Goal: Transaction & Acquisition: Book appointment/travel/reservation

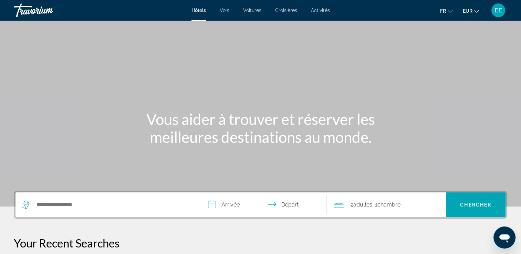
click at [371, 207] on span "Adultes" at bounding box center [362, 205] width 19 height 7
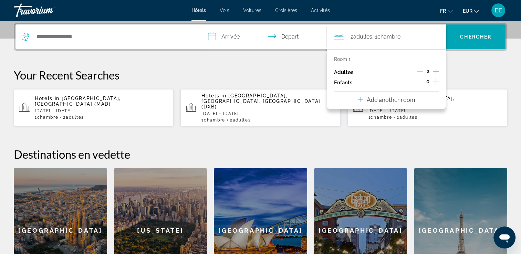
scroll to position [168, 0]
click at [386, 100] on p "Add another room" at bounding box center [391, 100] width 48 height 8
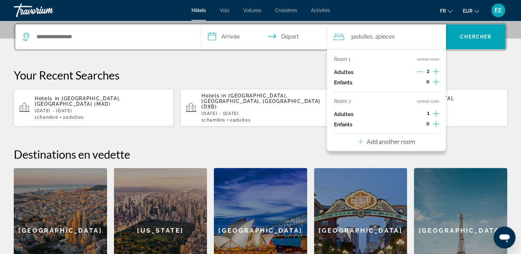
click at [425, 101] on button "remove room" at bounding box center [428, 101] width 22 height 4
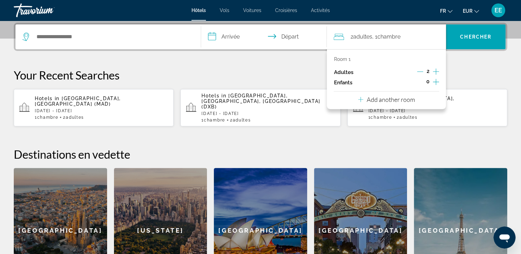
click at [458, 76] on p "Your Recent Searches" at bounding box center [261, 75] width 494 height 14
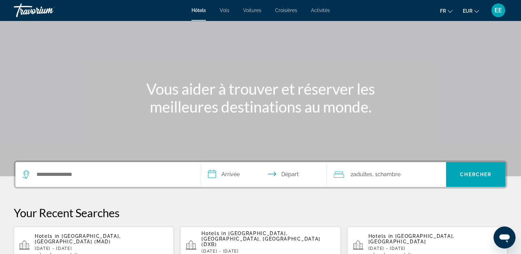
scroll to position [65, 0]
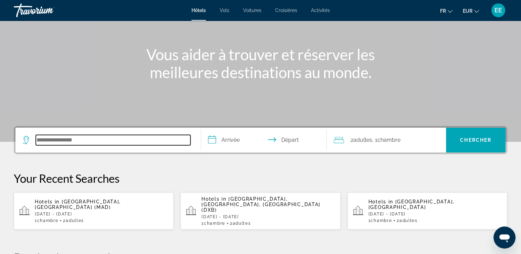
click at [111, 141] on input "Search hotel destination" at bounding box center [113, 140] width 155 height 10
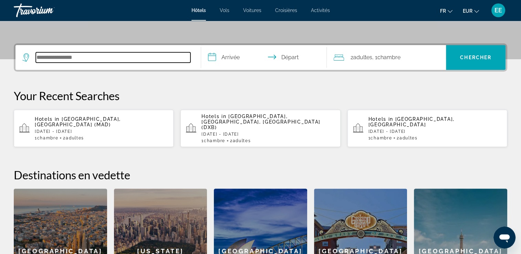
scroll to position [134, 0]
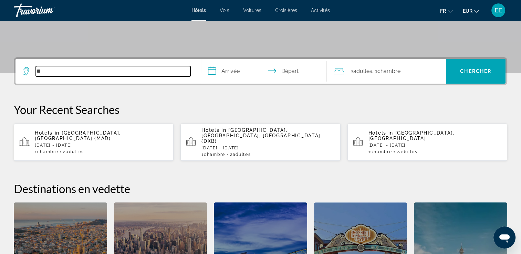
type input "*"
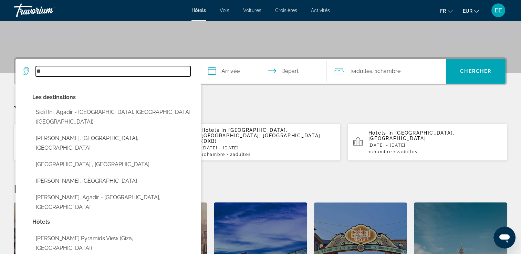
type input "*"
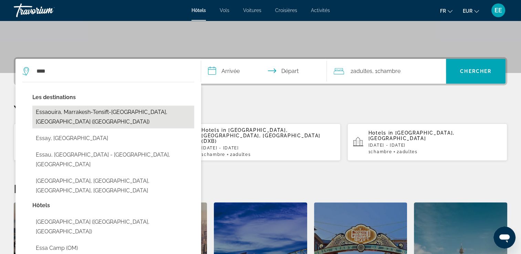
click at [160, 113] on button "Essaouira, Marrakesh-Tensift-El Haouz, Morocco (ESU)" at bounding box center [113, 117] width 162 height 23
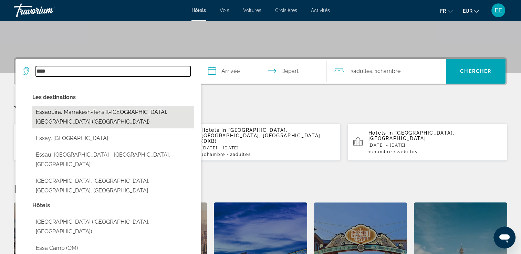
type input "**********"
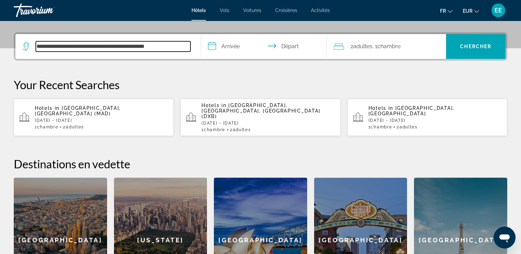
scroll to position [168, 0]
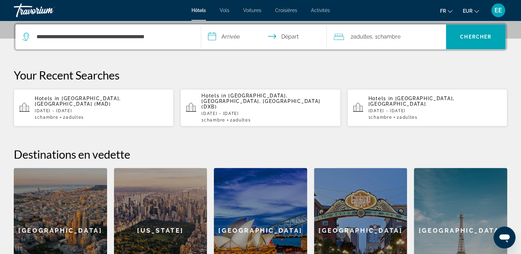
click at [235, 40] on input "**********" at bounding box center [265, 37] width 129 height 27
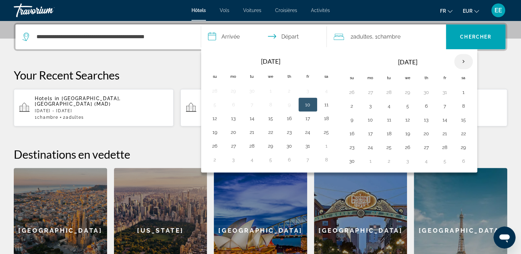
click at [463, 63] on th "Next month" at bounding box center [464, 61] width 19 height 15
click at [463, 62] on th "Next month" at bounding box center [464, 61] width 19 height 15
click at [388, 119] on button "13" at bounding box center [389, 120] width 11 height 10
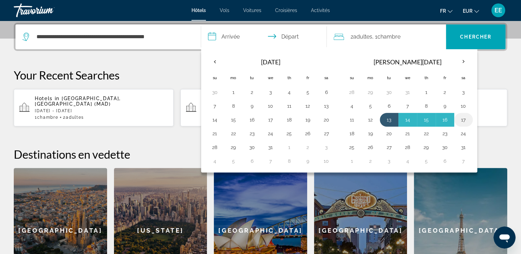
click at [462, 119] on button "17" at bounding box center [463, 120] width 11 height 10
type input "**********"
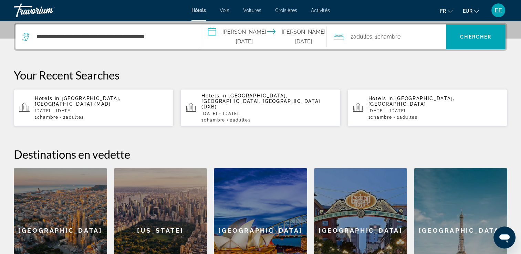
click at [374, 49] on div "**********" at bounding box center [261, 37] width 494 height 28
click at [374, 43] on div "2 Adulte Adultes , 1 Chambre pièces" at bounding box center [390, 36] width 112 height 25
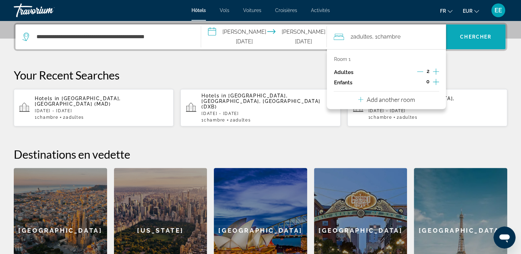
click at [463, 43] on span "Search" at bounding box center [476, 37] width 60 height 17
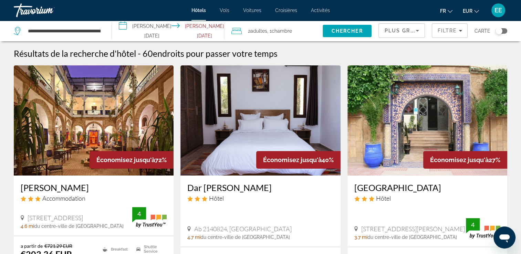
click at [505, 30] on div "Toggle map" at bounding box center [502, 31] width 12 height 6
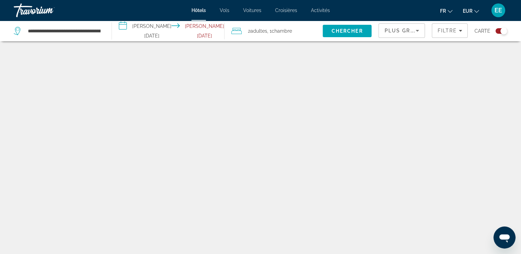
scroll to position [41, 0]
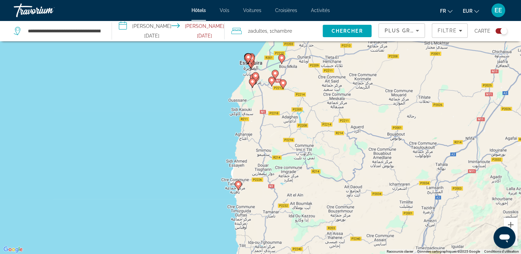
click at [271, 104] on div "Pour activer le glissement avec le clavier, appuyez sur Alt+Entrée. Une fois ce…" at bounding box center [260, 127] width 521 height 254
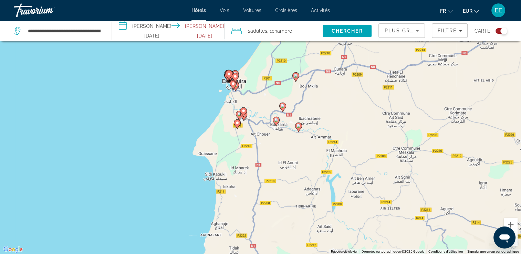
drag, startPoint x: 274, startPoint y: 123, endPoint x: 272, endPoint y: 153, distance: 30.4
click at [273, 155] on div "Pour activer le glissement avec le clavier, appuyez sur Alt+Entrée. Une fois ce…" at bounding box center [260, 127] width 521 height 254
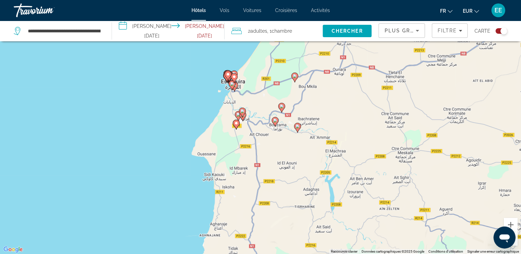
click at [232, 177] on div "Pour activer le glissement avec le clavier, appuyez sur Alt+Entrée. Une fois ce…" at bounding box center [260, 127] width 521 height 254
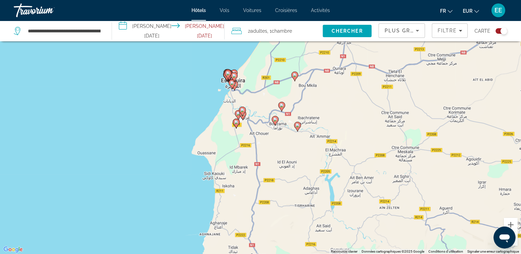
click at [232, 177] on div "Pour activer le glissement avec le clavier, appuyez sur Alt+Entrée. Une fois ce…" at bounding box center [260, 127] width 521 height 254
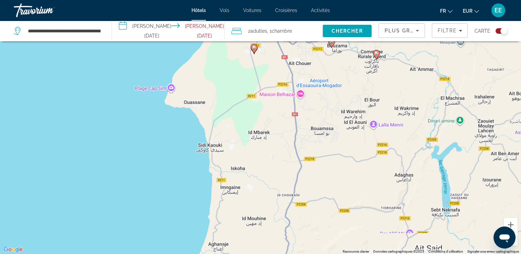
drag, startPoint x: 232, startPoint y: 177, endPoint x: 243, endPoint y: 150, distance: 29.8
click at [245, 148] on div "Pour activer le glissement avec le clavier, appuyez sur Alt+Entrée. Une fois ce…" at bounding box center [260, 127] width 521 height 254
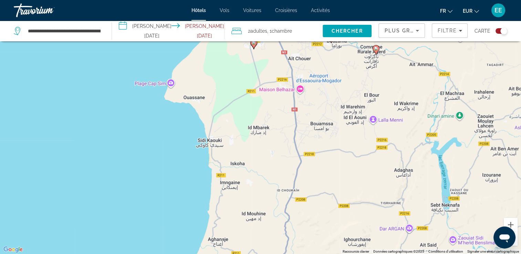
click at [232, 152] on div "Pour activer le glissement avec le clavier, appuyez sur Alt+Entrée. Une fois ce…" at bounding box center [260, 127] width 521 height 254
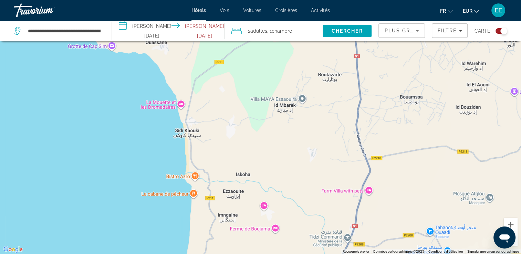
drag, startPoint x: 223, startPoint y: 151, endPoint x: 250, endPoint y: 139, distance: 29.3
click at [251, 140] on div "Pour activer le glissement avec le clavier, appuyez sur Alt+Entrée. Une fois ce…" at bounding box center [260, 127] width 521 height 254
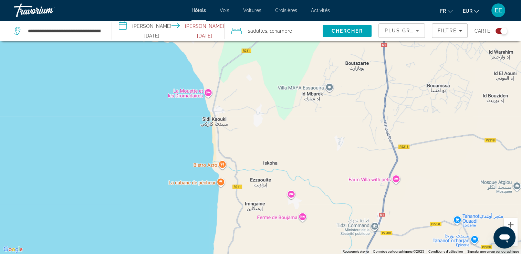
click at [248, 143] on div "Pour activer le glissement avec le clavier, appuyez sur Alt+Entrée. Une fois ce…" at bounding box center [260, 127] width 521 height 254
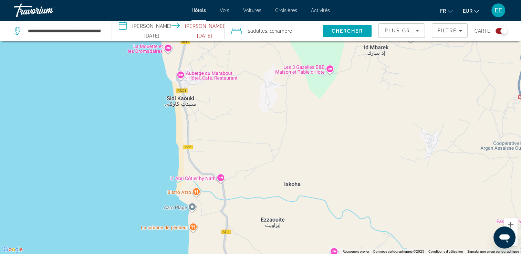
click at [244, 143] on div "Main content" at bounding box center [260, 127] width 521 height 254
click at [245, 143] on div "Main content" at bounding box center [260, 127] width 521 height 254
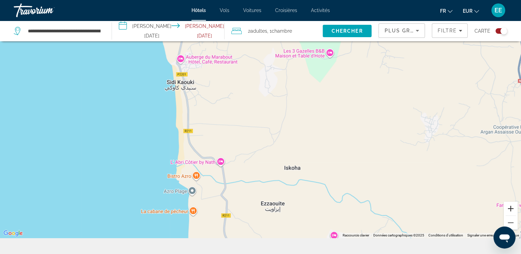
scroll to position [59, 0]
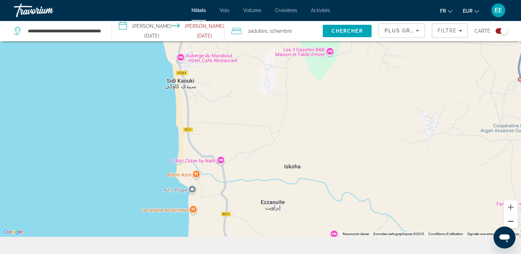
click at [510, 222] on button "Zoom arrière" at bounding box center [511, 222] width 14 height 14
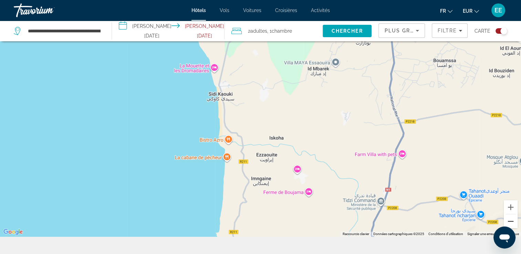
click at [511, 222] on button "Zoom arrière" at bounding box center [511, 222] width 14 height 14
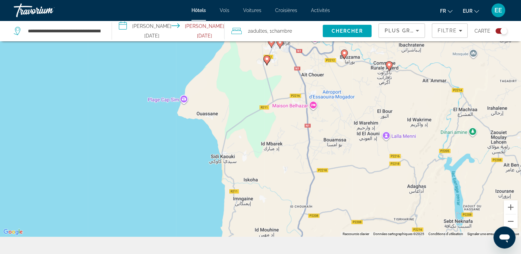
drag, startPoint x: 374, startPoint y: 210, endPoint x: 374, endPoint y: 218, distance: 7.9
click at [374, 218] on div "Pour activer le glissement avec le clavier, appuyez sur Alt+Entrée. Une fois ce…" at bounding box center [260, 109] width 521 height 254
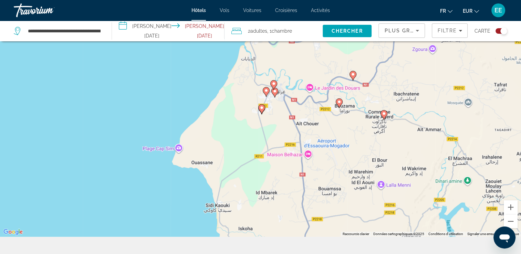
drag, startPoint x: 360, startPoint y: 132, endPoint x: 352, endPoint y: 179, distance: 47.6
click at [353, 186] on div "Pour activer le glissement avec le clavier, appuyez sur Alt+Entrée. Une fois ce…" at bounding box center [260, 109] width 521 height 254
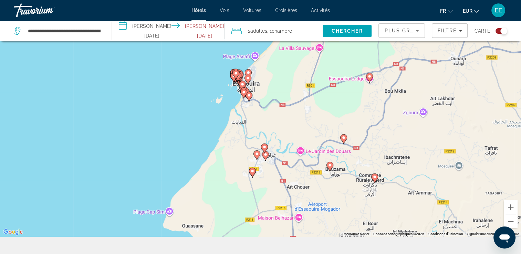
drag, startPoint x: 354, startPoint y: 125, endPoint x: 348, endPoint y: 169, distance: 44.5
click at [348, 169] on div "Pour activer le glissement avec le clavier, appuyez sur Alt+Entrée. Une fois ce…" at bounding box center [260, 109] width 521 height 254
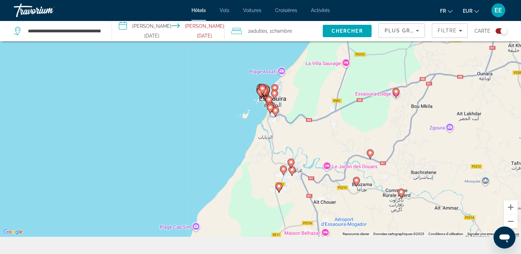
drag, startPoint x: 299, startPoint y: 127, endPoint x: 363, endPoint y: 140, distance: 64.7
click at [324, 136] on div "Pour activer le glissement avec le clavier, appuyez sur Alt+Entrée. Une fois ce…" at bounding box center [260, 109] width 521 height 254
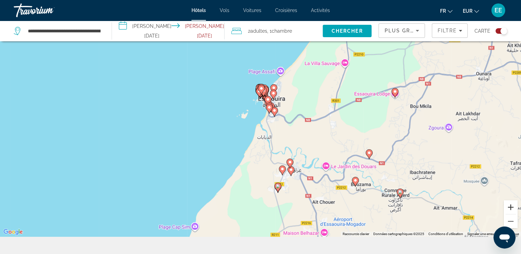
click at [508, 207] on button "Zoom avant" at bounding box center [511, 208] width 14 height 14
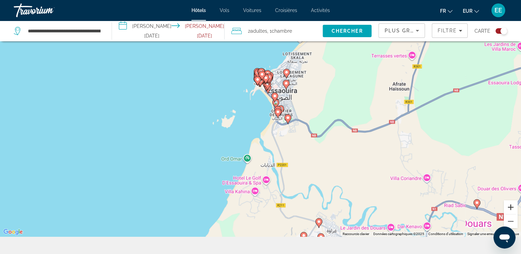
click at [508, 207] on button "Zoom avant" at bounding box center [511, 208] width 14 height 14
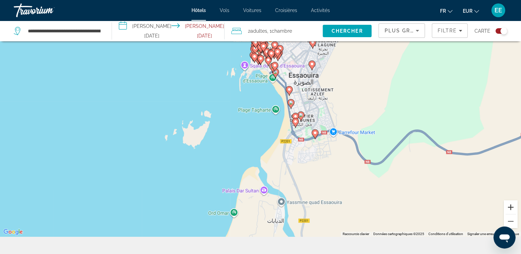
drag, startPoint x: 512, startPoint y: 209, endPoint x: 491, endPoint y: 198, distance: 23.9
click at [512, 209] on button "Zoom avant" at bounding box center [511, 208] width 14 height 14
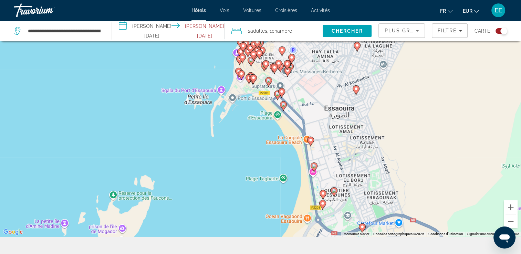
drag, startPoint x: 400, startPoint y: 123, endPoint x: 391, endPoint y: 181, distance: 58.0
click at [391, 182] on div "Pour activer le glissement avec le clavier, appuyez sur Alt+Entrée. Une fois ce…" at bounding box center [260, 109] width 521 height 254
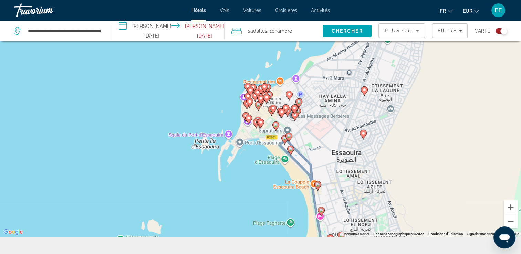
drag, startPoint x: 392, startPoint y: 134, endPoint x: 469, endPoint y: 173, distance: 86.2
click at [401, 173] on div "Pour activer le glissement avec le clavier, appuyez sur Alt+Entrée. Une fois ce…" at bounding box center [260, 109] width 521 height 254
click at [512, 207] on button "Zoom avant" at bounding box center [511, 208] width 14 height 14
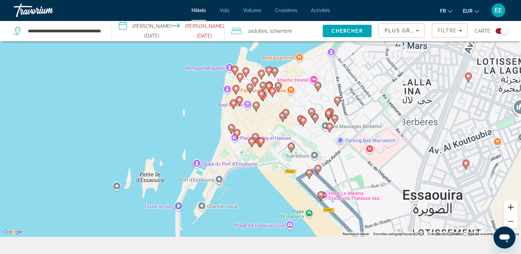
click at [512, 207] on button "Zoom avant" at bounding box center [511, 208] width 14 height 14
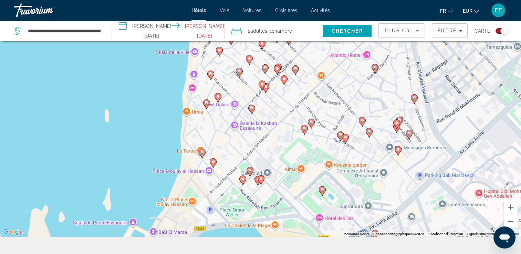
click at [498, 31] on div "Toggle map" at bounding box center [502, 31] width 12 height 6
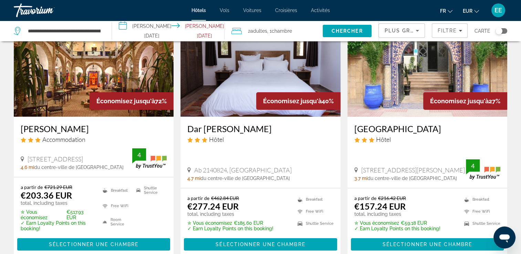
scroll to position [66, 0]
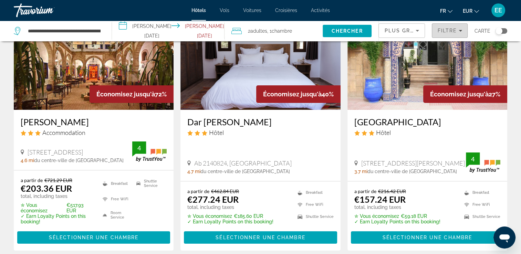
click at [443, 29] on span "Filtre" at bounding box center [448, 31] width 20 height 6
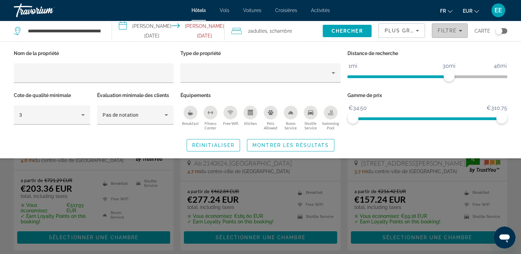
click at [457, 30] on span "Filtre" at bounding box center [448, 31] width 20 height 6
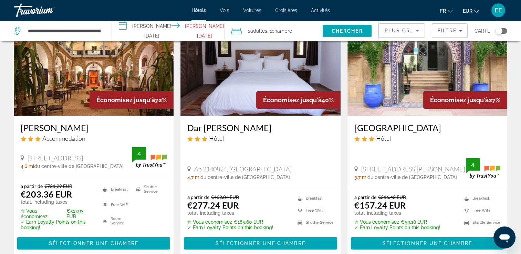
scroll to position [34, 0]
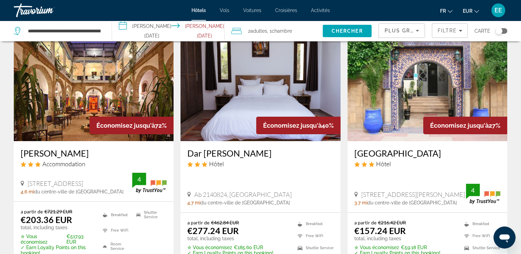
click at [94, 99] on img "Main content" at bounding box center [94, 86] width 160 height 110
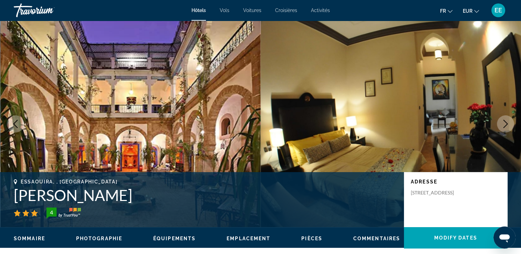
click at [505, 129] on button "Next image" at bounding box center [505, 123] width 17 height 17
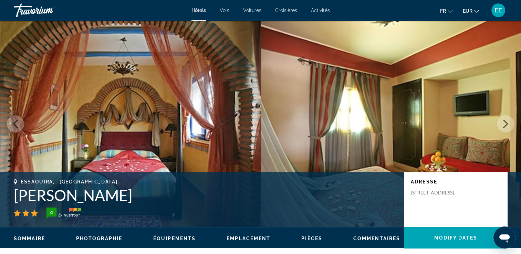
click at [504, 126] on icon "Next image" at bounding box center [506, 124] width 8 height 8
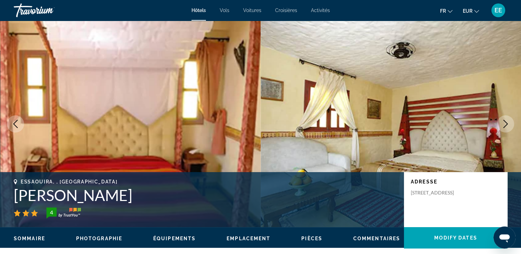
click at [504, 126] on icon "Next image" at bounding box center [506, 124] width 8 height 8
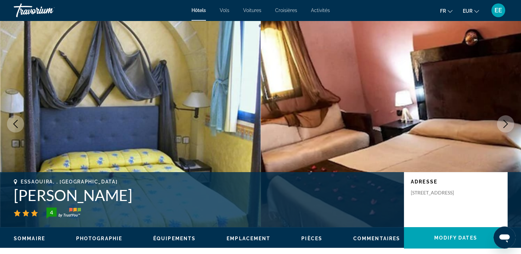
click at [504, 126] on icon "Next image" at bounding box center [506, 124] width 8 height 8
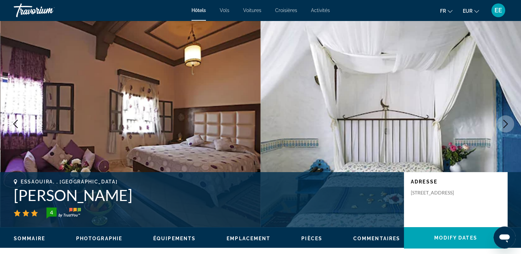
click at [504, 126] on icon "Next image" at bounding box center [506, 124] width 8 height 8
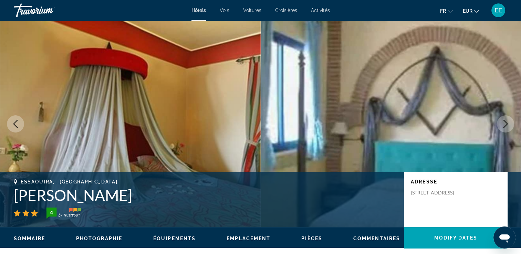
click at [503, 126] on icon "Next image" at bounding box center [506, 124] width 8 height 8
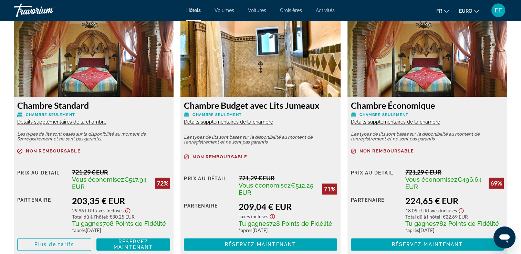
scroll to position [1034, 0]
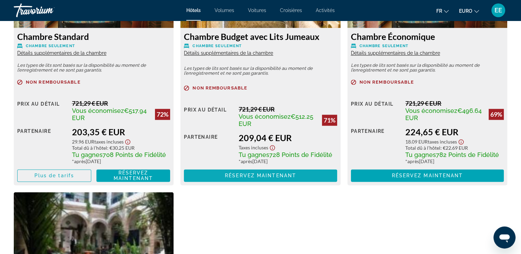
click at [266, 177] on span "Réservez maintenant" at bounding box center [260, 176] width 71 height 6
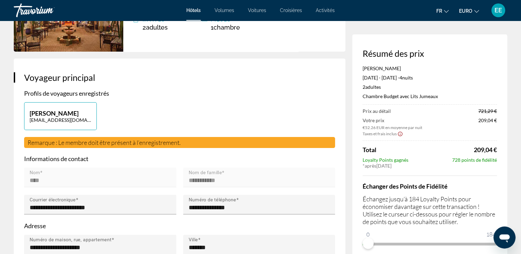
scroll to position [138, 0]
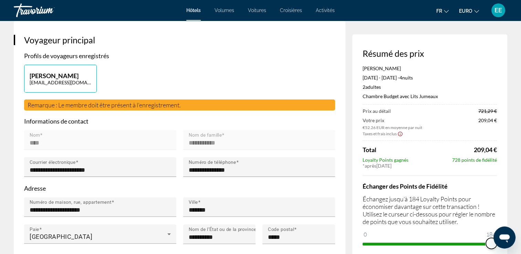
drag, startPoint x: 863, startPoint y: 471, endPoint x: 980, endPoint y: 461, distance: 118.3
drag, startPoint x: 482, startPoint y: 244, endPoint x: 492, endPoint y: 245, distance: 10.1
click at [493, 245] on span "ngx-slider" at bounding box center [491, 243] width 11 height 11
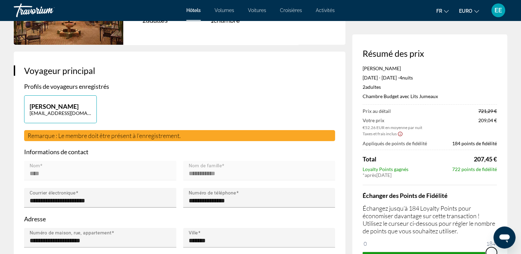
scroll to position [103, 0]
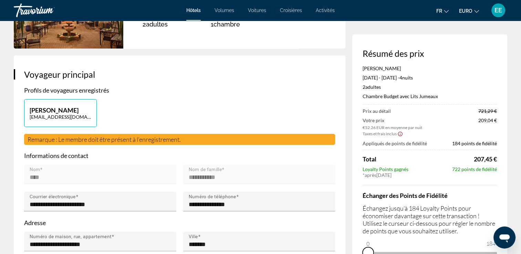
drag, startPoint x: 491, startPoint y: 252, endPoint x: 361, endPoint y: 251, distance: 130.3
click at [361, 251] on div "Résumé des prix Riad Al Madina 13 janv. 2026 - 17 janv. 2026 - 4 nuit nuits 2 A…" at bounding box center [430, 153] width 155 height 238
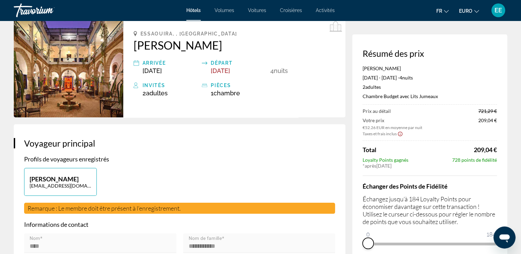
scroll to position [0, 0]
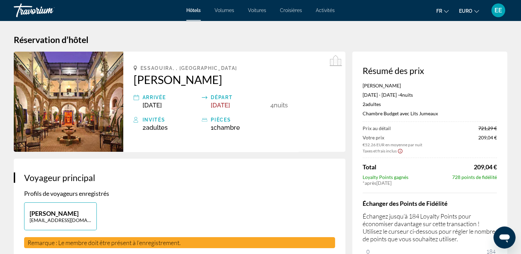
drag, startPoint x: 43, startPoint y: 12, endPoint x: 84, endPoint y: 0, distance: 43.2
click at [43, 12] on div "Travorium" at bounding box center [48, 10] width 69 height 18
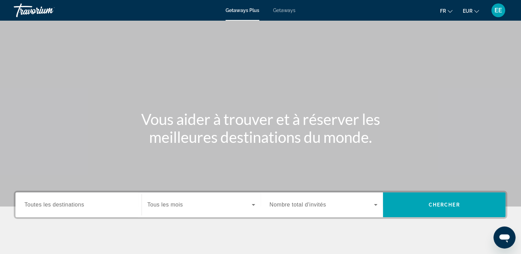
click at [281, 9] on span "Getaways" at bounding box center [284, 11] width 22 height 6
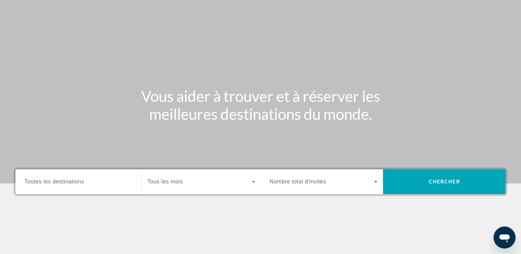
scroll to position [34, 0]
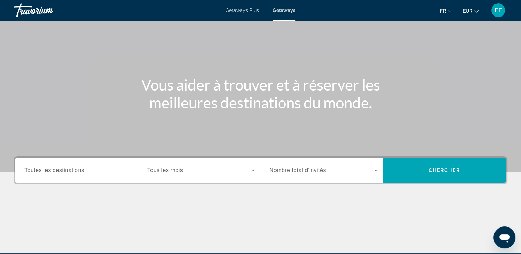
click at [62, 172] on span "Toutes les destinations" at bounding box center [54, 170] width 60 height 6
click at [62, 172] on input "Destination Toutes les destinations" at bounding box center [78, 171] width 108 height 8
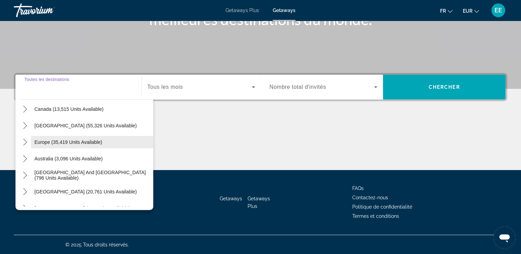
scroll to position [69, 0]
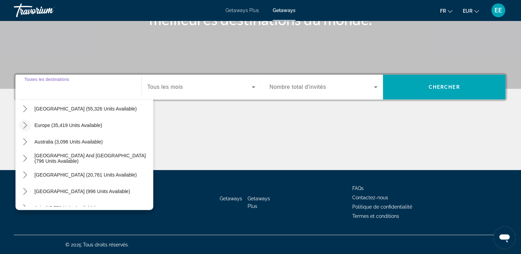
click at [24, 124] on icon "Toggle Europe (35,419 units available) submenu" at bounding box center [25, 125] width 7 height 7
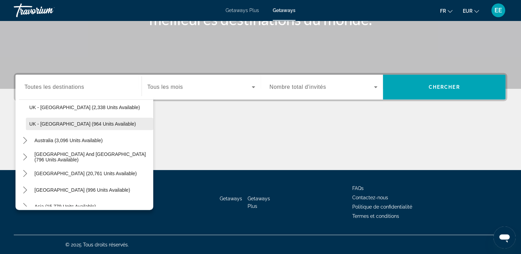
scroll to position [500, 0]
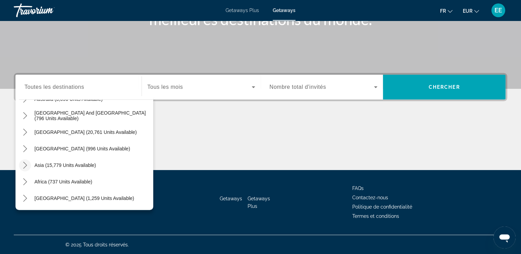
drag, startPoint x: 29, startPoint y: 162, endPoint x: 25, endPoint y: 163, distance: 3.9
click at [25, 163] on mat-icon "Toggle Asia (15,779 units available) submenu" at bounding box center [25, 166] width 12 height 12
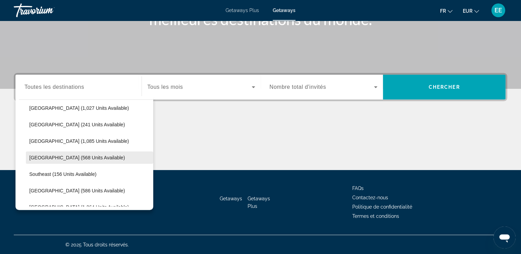
scroll to position [720, 0]
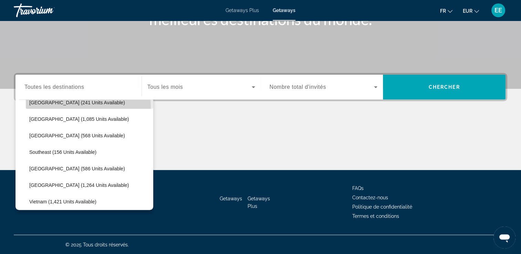
click at [88, 106] on span "Select destination: Maldives (241 units available)" at bounding box center [90, 102] width 128 height 17
type input "**********"
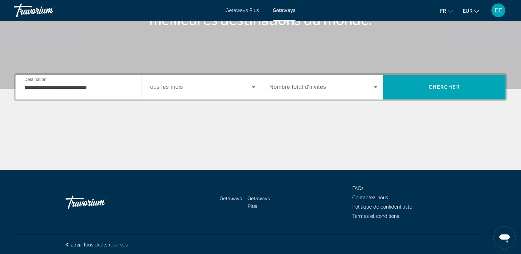
click at [172, 90] on span "Tous les mois" at bounding box center [164, 87] width 35 height 6
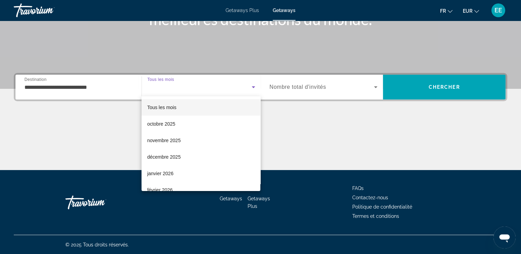
click at [215, 86] on div at bounding box center [260, 127] width 521 height 254
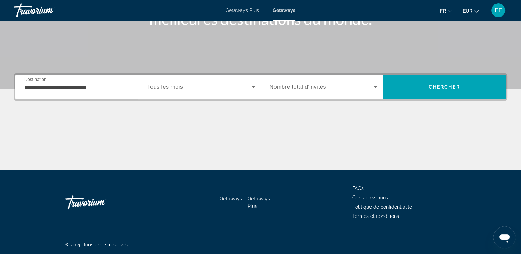
click at [309, 84] on span "Nombre total d'invités" at bounding box center [298, 87] width 57 height 6
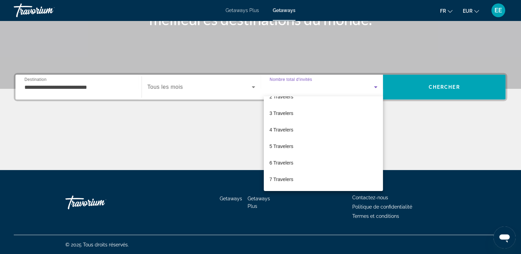
scroll to position [0, 0]
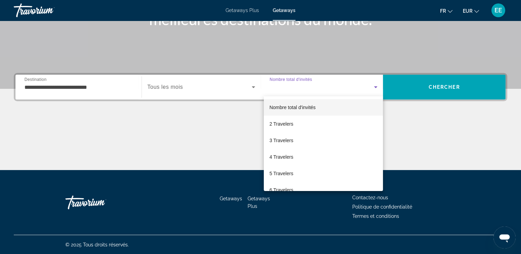
click at [416, 93] on div at bounding box center [260, 127] width 521 height 254
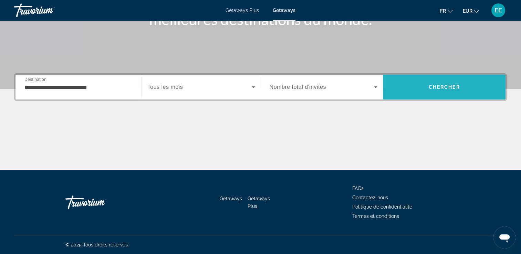
click at [431, 92] on span "Search" at bounding box center [444, 87] width 123 height 17
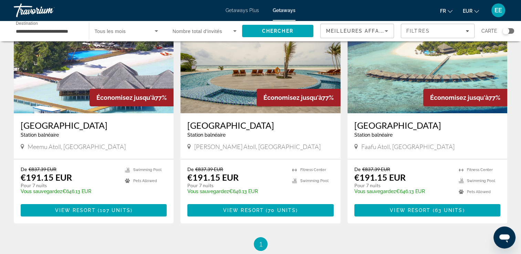
scroll to position [34, 0]
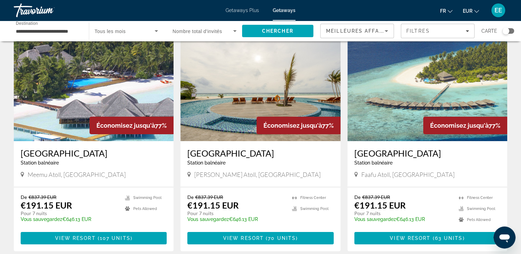
click at [92, 86] on img "Main content" at bounding box center [94, 86] width 160 height 110
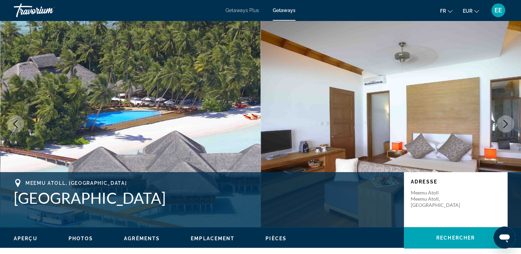
click at [502, 125] on icon "Next image" at bounding box center [506, 124] width 8 height 8
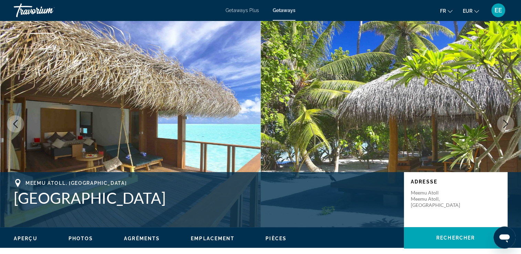
click at [504, 126] on icon "Next image" at bounding box center [506, 124] width 8 height 8
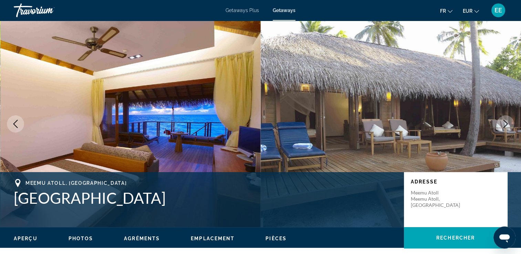
click at [504, 123] on icon "Next image" at bounding box center [506, 124] width 8 height 8
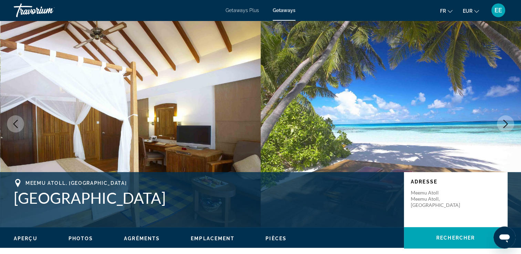
click at [504, 123] on icon "Next image" at bounding box center [506, 124] width 8 height 8
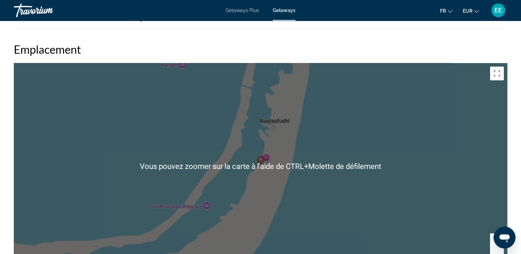
scroll to position [1137, 0]
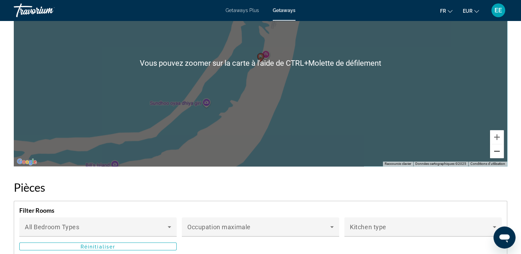
click at [500, 150] on button "Zoom arrière" at bounding box center [497, 151] width 14 height 14
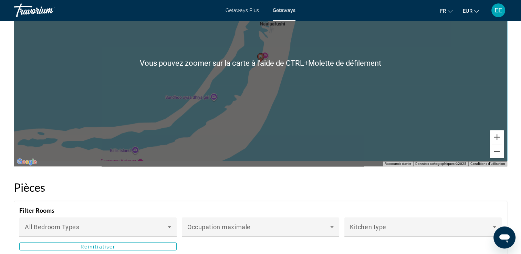
click at [499, 150] on button "Zoom arrière" at bounding box center [497, 151] width 14 height 14
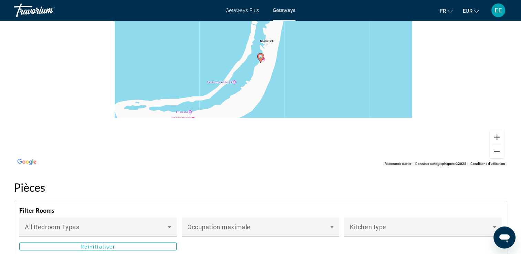
drag, startPoint x: 499, startPoint y: 150, endPoint x: 458, endPoint y: 139, distance: 42.3
click at [498, 149] on button "Zoom arrière" at bounding box center [497, 151] width 14 height 14
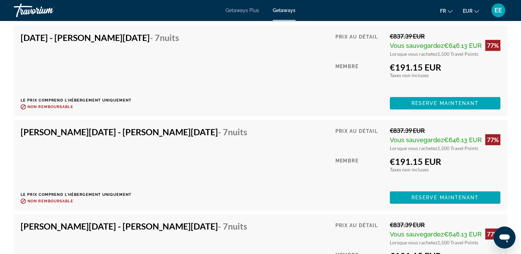
scroll to position [2240, 0]
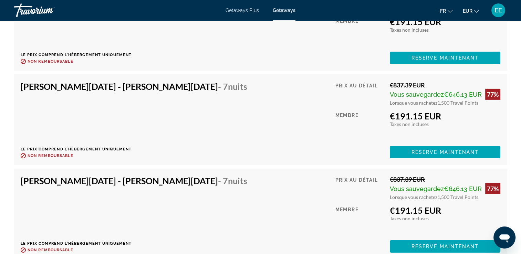
click at [417, 150] on span "Reserve maintenant" at bounding box center [446, 153] width 68 height 6
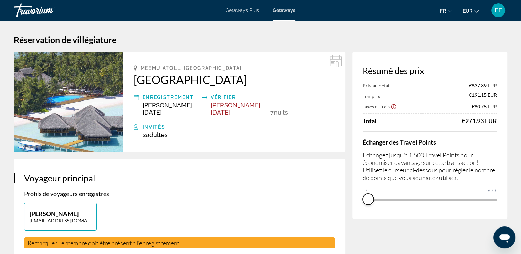
drag, startPoint x: 494, startPoint y: 208, endPoint x: 361, endPoint y: 210, distance: 132.3
click at [361, 210] on div "Résumé des prix Prix au détail €837.39 EUR Ton prix €191.15 EUR Taxes et frais …" at bounding box center [430, 135] width 155 height 167
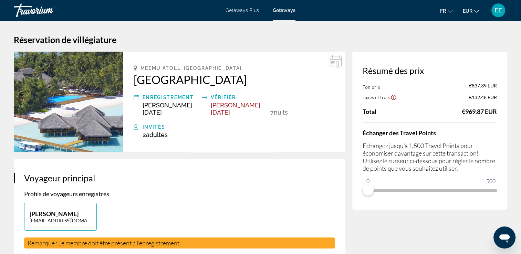
drag, startPoint x: 131, startPoint y: 78, endPoint x: 260, endPoint y: 78, distance: 128.2
click at [260, 78] on div "Meemu Atoll, [GEOGRAPHIC_DATA] [GEOGRAPHIC_DATA] Enregistrement [PERSON_NAME][D…" at bounding box center [234, 102] width 222 height 101
drag, startPoint x: 260, startPoint y: 78, endPoint x: 255, endPoint y: 78, distance: 4.8
copy h2 "[GEOGRAPHIC_DATA]"
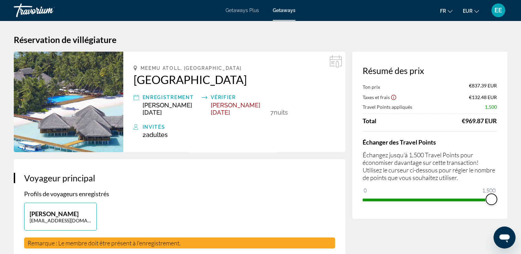
drag, startPoint x: 368, startPoint y: 190, endPoint x: 508, endPoint y: 198, distance: 139.8
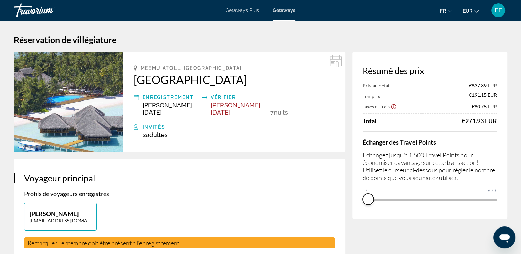
drag, startPoint x: 492, startPoint y: 206, endPoint x: 362, endPoint y: 208, distance: 129.9
click at [362, 208] on div "Résumé des prix Prix au détail €837.39 EUR Ton prix €191.15 EUR Taxes et frais …" at bounding box center [430, 135] width 155 height 167
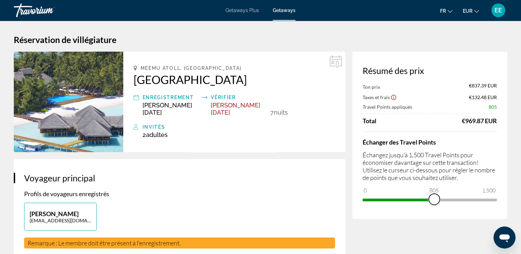
drag, startPoint x: 368, startPoint y: 191, endPoint x: 435, endPoint y: 201, distance: 67.9
click at [435, 201] on span "ngx-slider" at bounding box center [434, 199] width 11 height 11
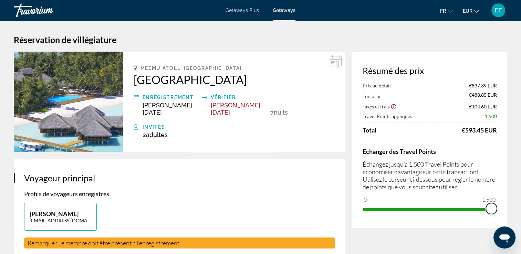
drag, startPoint x: 436, startPoint y: 208, endPoint x: 501, endPoint y: 210, distance: 65.1
click at [501, 210] on div "Résumé des prix Prix au détail €837.39 EUR Ton prix €488.85 EUR Taxes et frais …" at bounding box center [430, 140] width 155 height 177
click at [30, 10] on div "Travorium" at bounding box center [48, 10] width 69 height 18
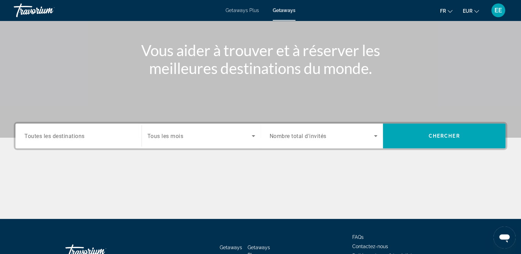
click at [66, 140] on div "Search widget" at bounding box center [78, 136] width 108 height 20
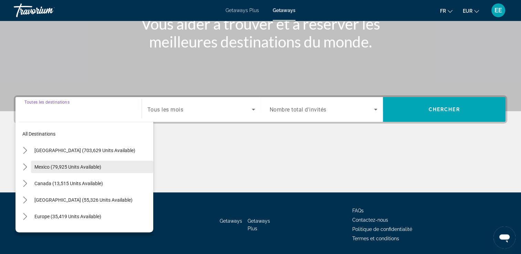
scroll to position [118, 0]
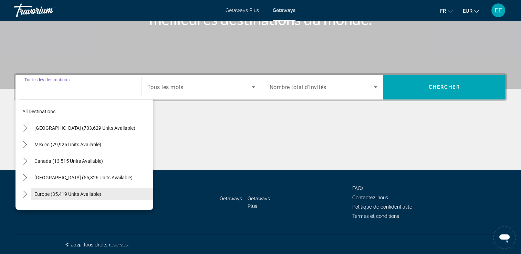
click at [52, 192] on span "Europe (35,419 units available)" at bounding box center [67, 195] width 67 height 6
type input "**********"
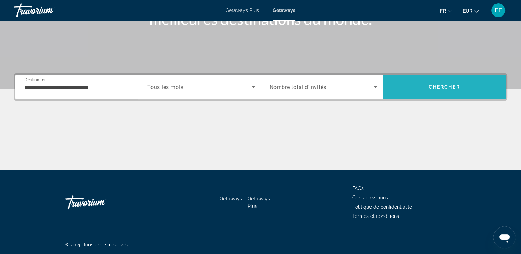
click at [436, 89] on button "Chercher" at bounding box center [444, 87] width 123 height 25
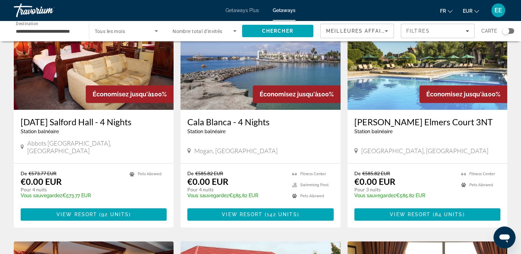
scroll to position [310, 0]
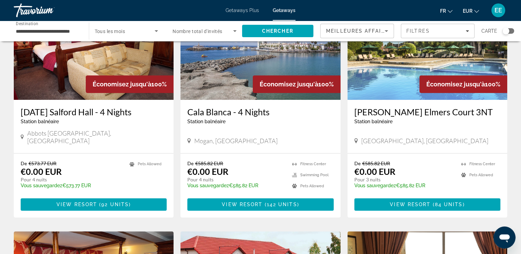
click at [512, 31] on div "Search widget" at bounding box center [509, 31] width 12 height 6
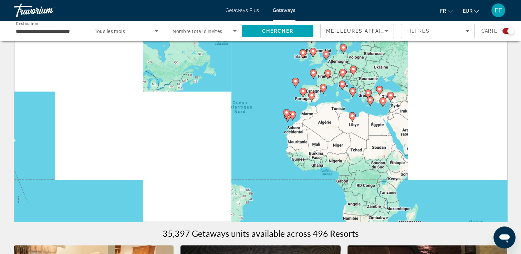
scroll to position [0, 0]
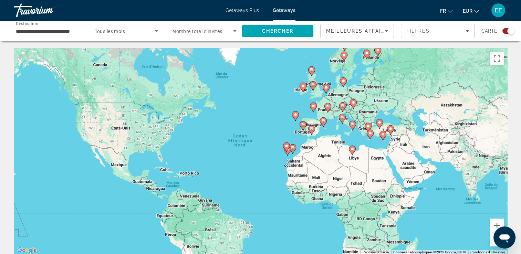
click at [506, 31] on div "Search widget" at bounding box center [509, 31] width 12 height 6
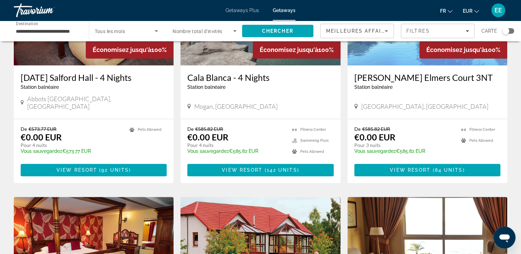
scroll to position [310, 0]
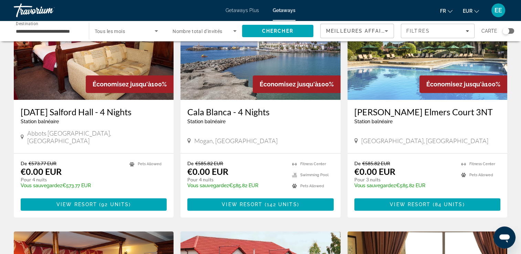
click at [211, 74] on img "Main content" at bounding box center [261, 45] width 160 height 110
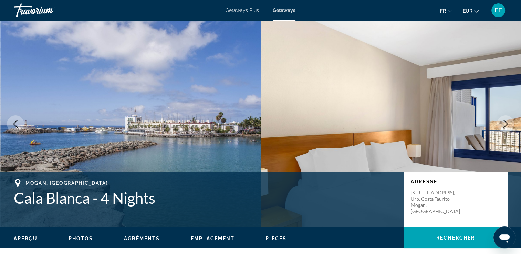
click at [505, 125] on icon "Next image" at bounding box center [506, 124] width 8 height 8
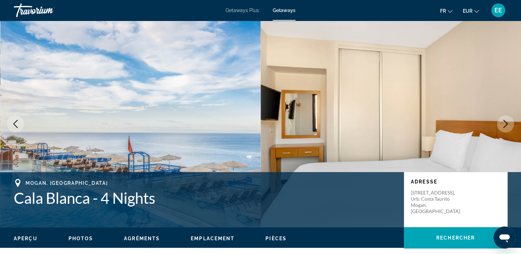
click at [505, 122] on icon "Next image" at bounding box center [506, 124] width 8 height 8
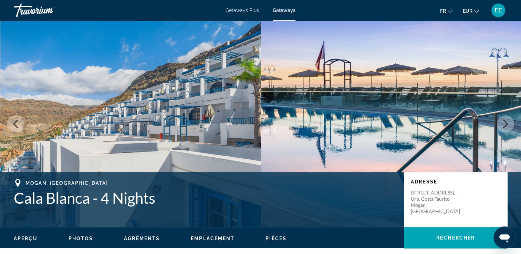
click at [505, 122] on icon "Next image" at bounding box center [506, 124] width 8 height 8
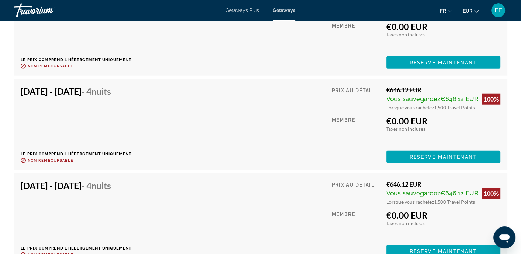
scroll to position [1792, 0]
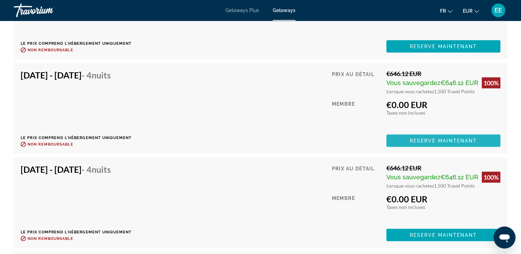
click at [404, 139] on span "Main content" at bounding box center [444, 141] width 114 height 17
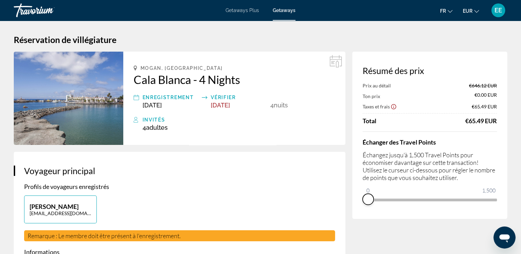
drag, startPoint x: 491, startPoint y: 209, endPoint x: 364, endPoint y: 216, distance: 127.3
click at [363, 217] on div "Résumé des prix Prix au détail €646.12 EUR Ton prix €0.00 EUR Taxes et frais €6…" at bounding box center [430, 135] width 155 height 167
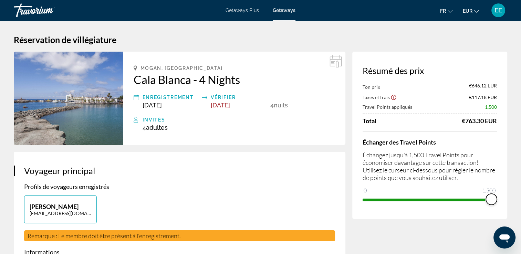
drag, startPoint x: 367, startPoint y: 193, endPoint x: 497, endPoint y: 187, distance: 130.8
click at [497, 187] on div "Résumé des prix Ton prix €646.12 EUR Taxes et frais €117.18 EUR Travel Points a…" at bounding box center [430, 135] width 155 height 167
